Goal: Information Seeking & Learning: Learn about a topic

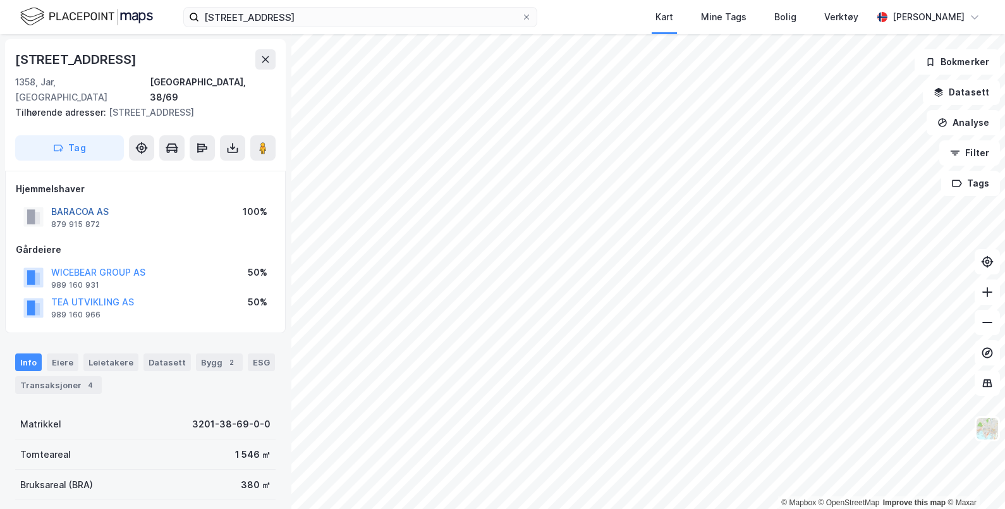
click at [0, 0] on button "BARACOA AS" at bounding box center [0, 0] width 0 height 0
